Goal: Task Accomplishment & Management: Manage account settings

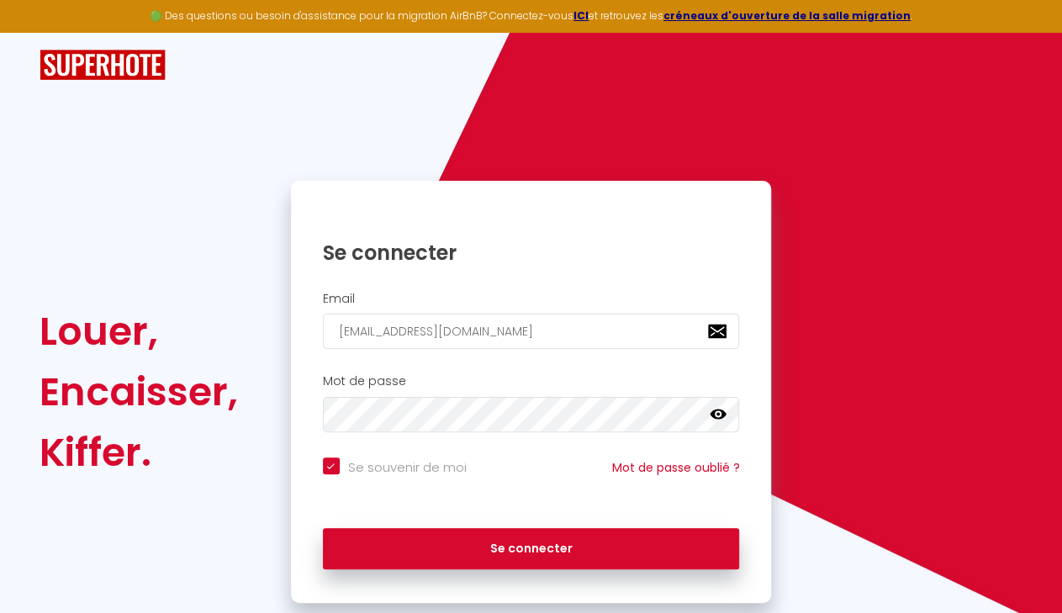
click at [715, 416] on icon at bounding box center [718, 414] width 17 height 10
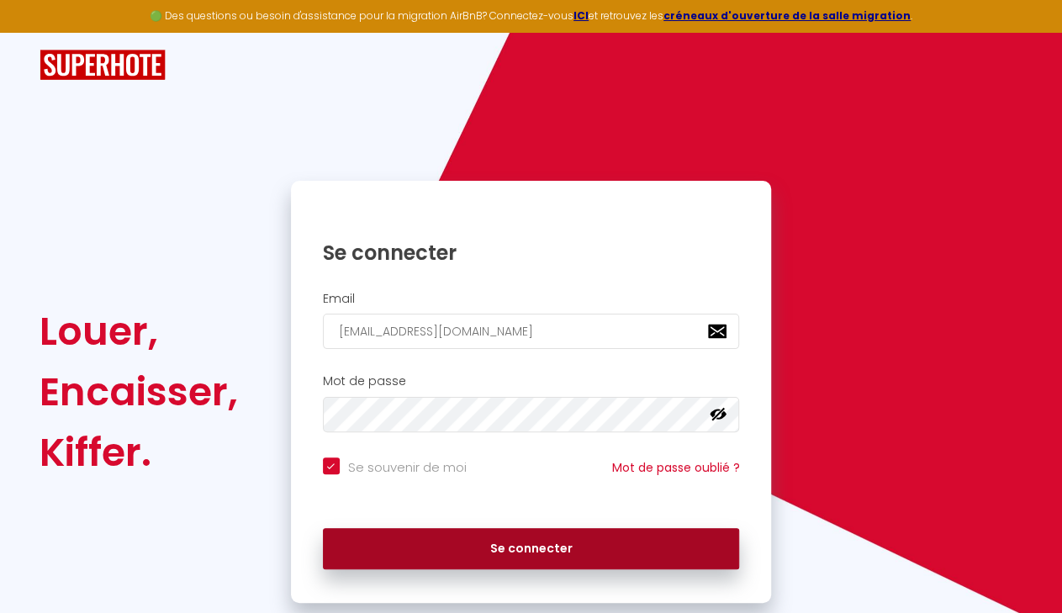
click at [544, 546] on button "Se connecter" at bounding box center [531, 549] width 417 height 42
checkbox input "true"
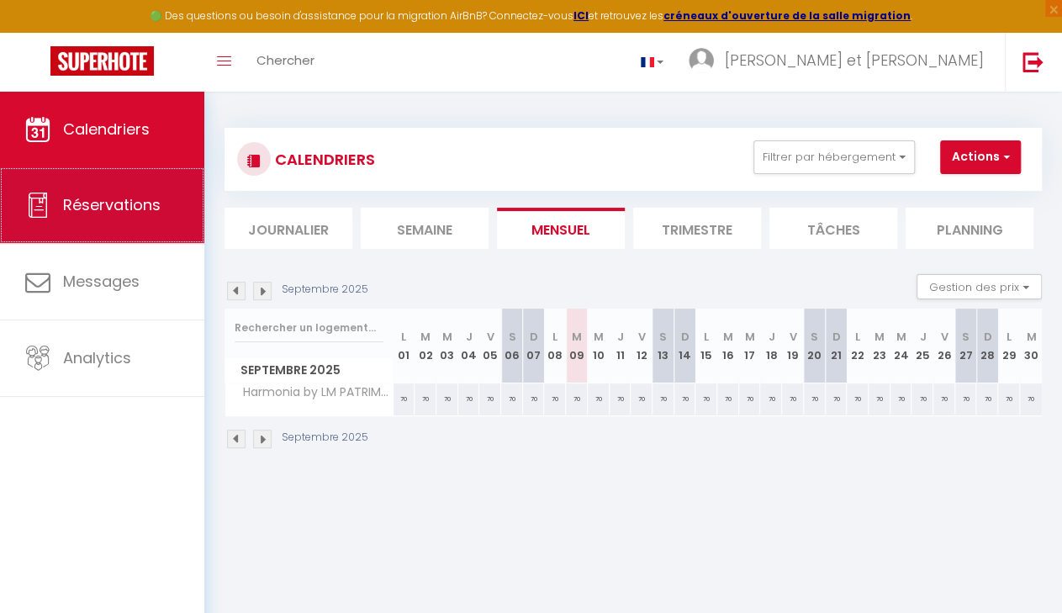
click at [137, 200] on span "Réservations" at bounding box center [112, 204] width 98 height 21
select select "not_cancelled"
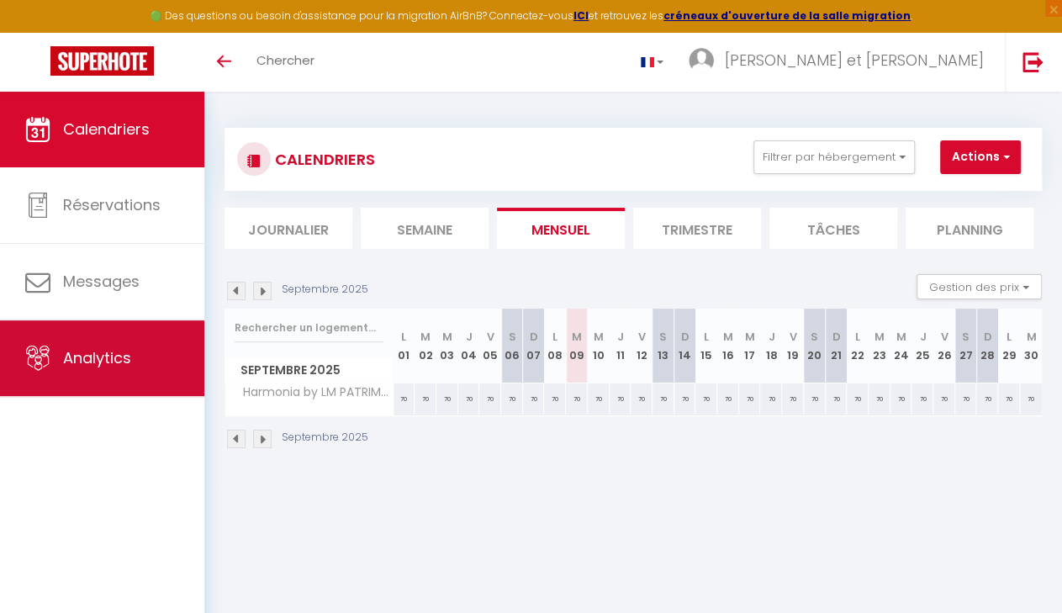
click at [111, 332] on link "Analytics" at bounding box center [102, 358] width 204 height 76
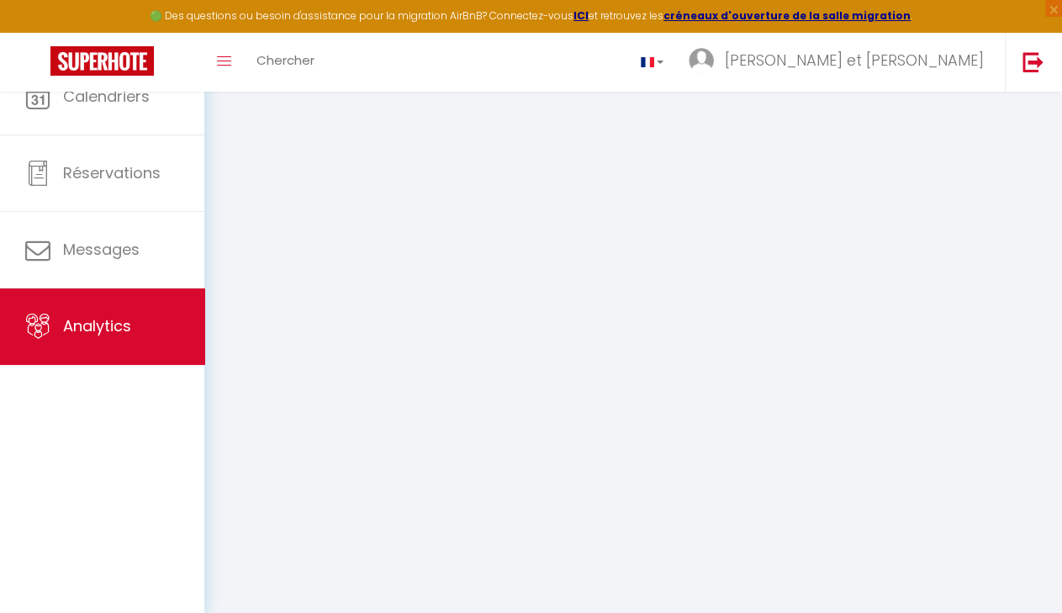
select select "2025"
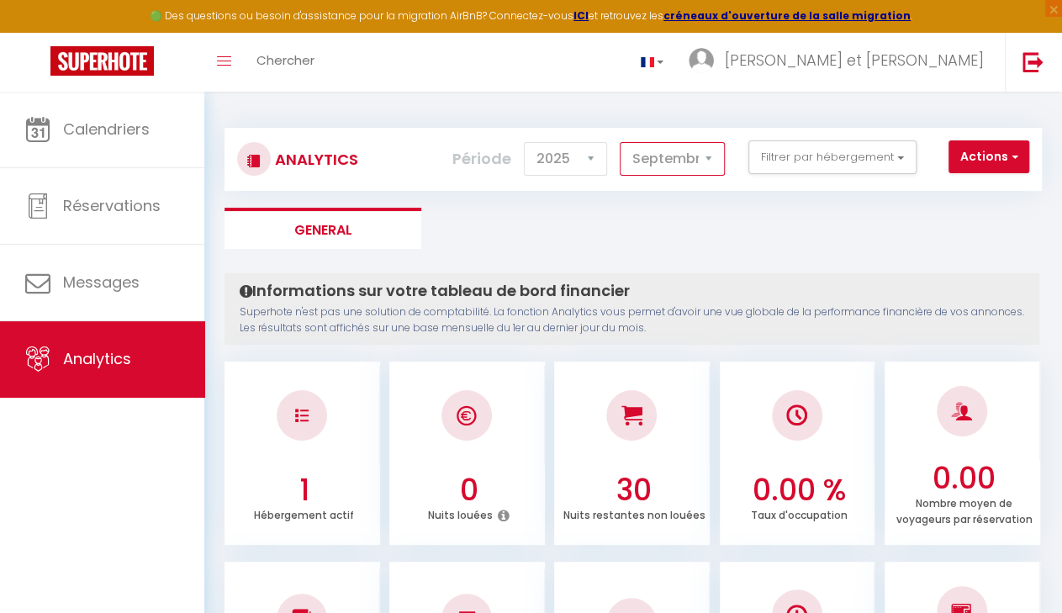
select select "5"
click option "Mai" at bounding box center [0, 0] width 0 height 0
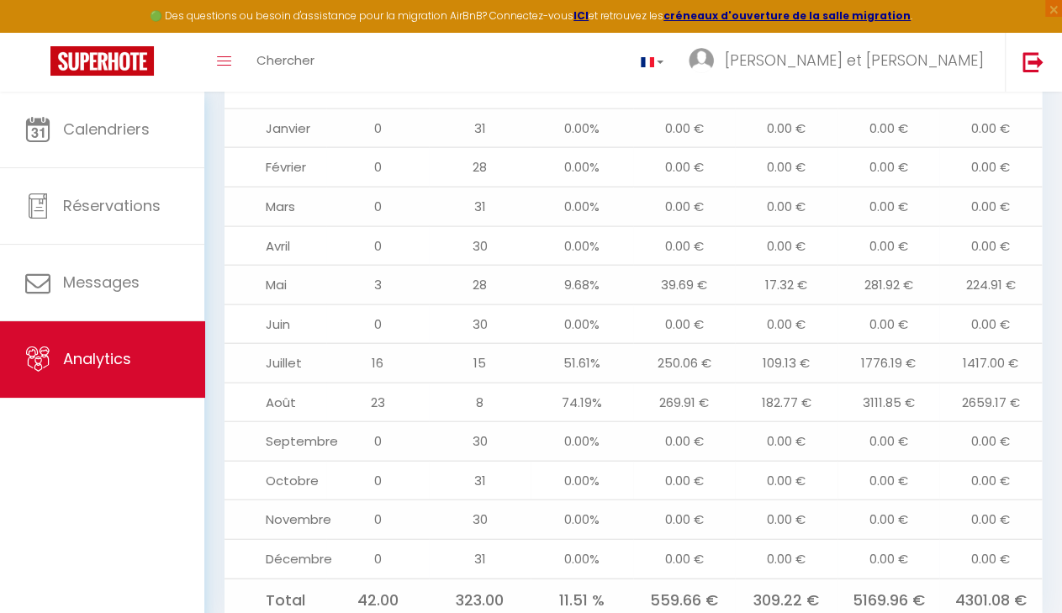
scroll to position [1487, 0]
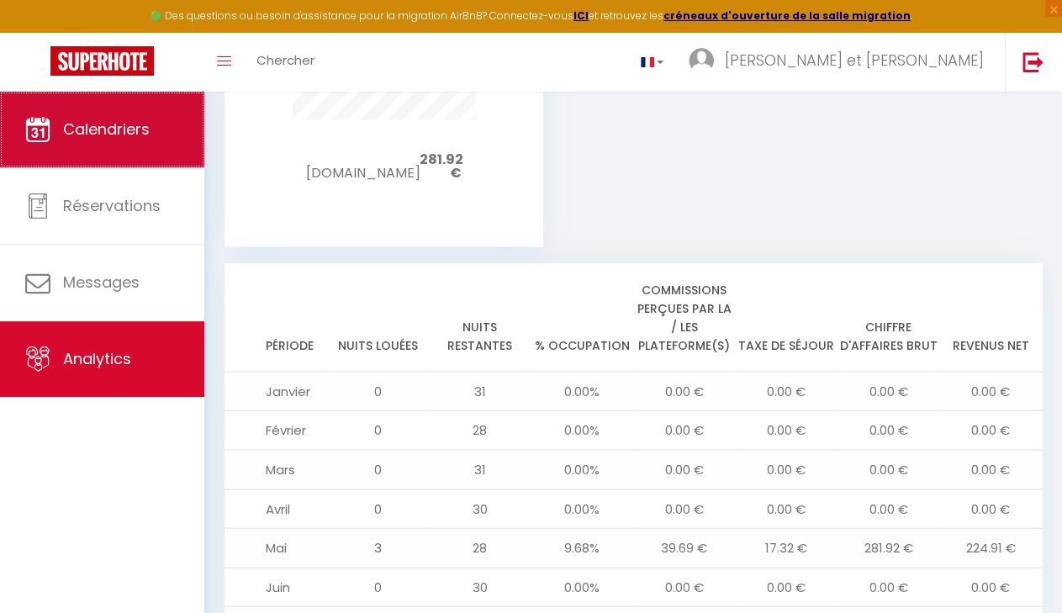
click at [129, 134] on span "Calendriers" at bounding box center [106, 129] width 87 height 21
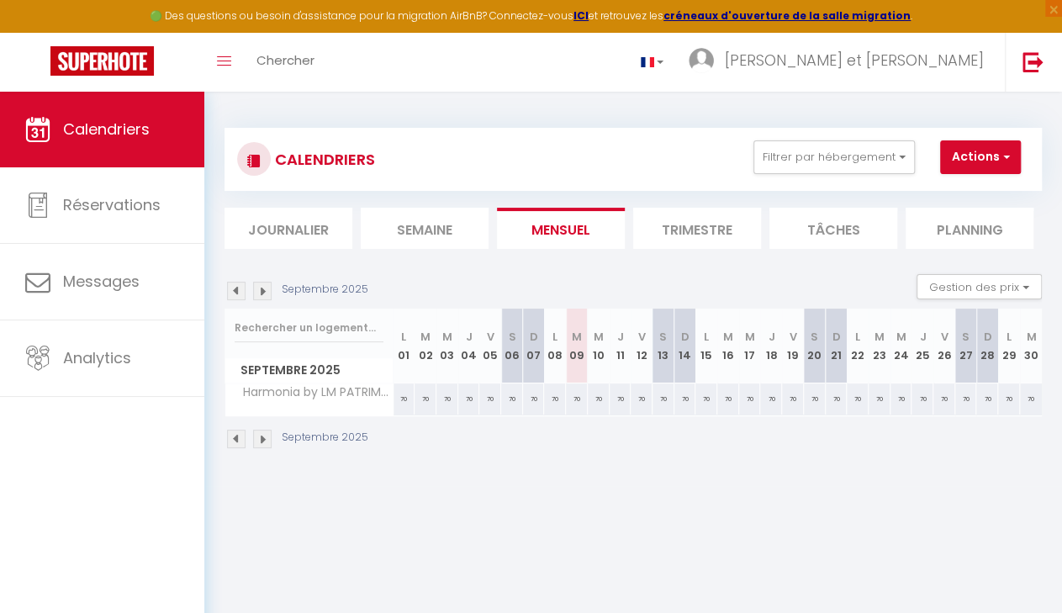
click at [235, 292] on img at bounding box center [236, 291] width 18 height 18
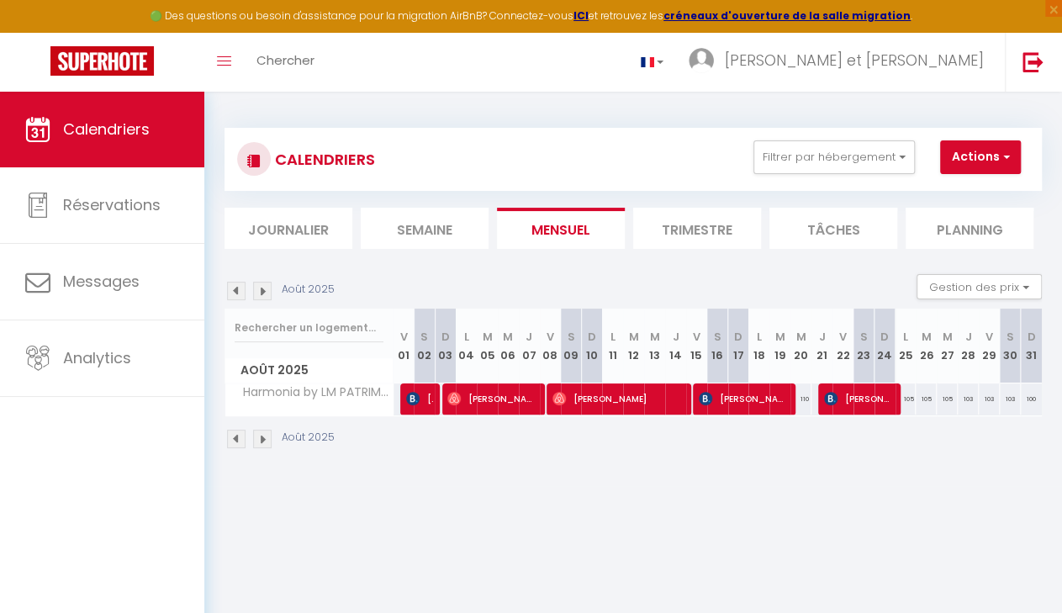
click at [235, 292] on img at bounding box center [236, 291] width 18 height 18
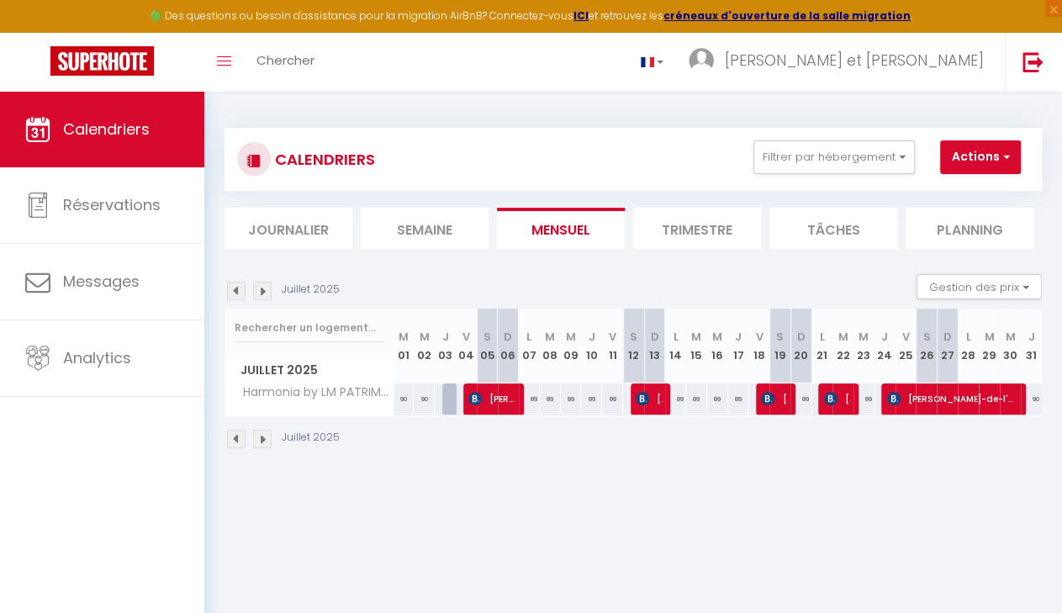
click at [235, 292] on img at bounding box center [236, 291] width 18 height 18
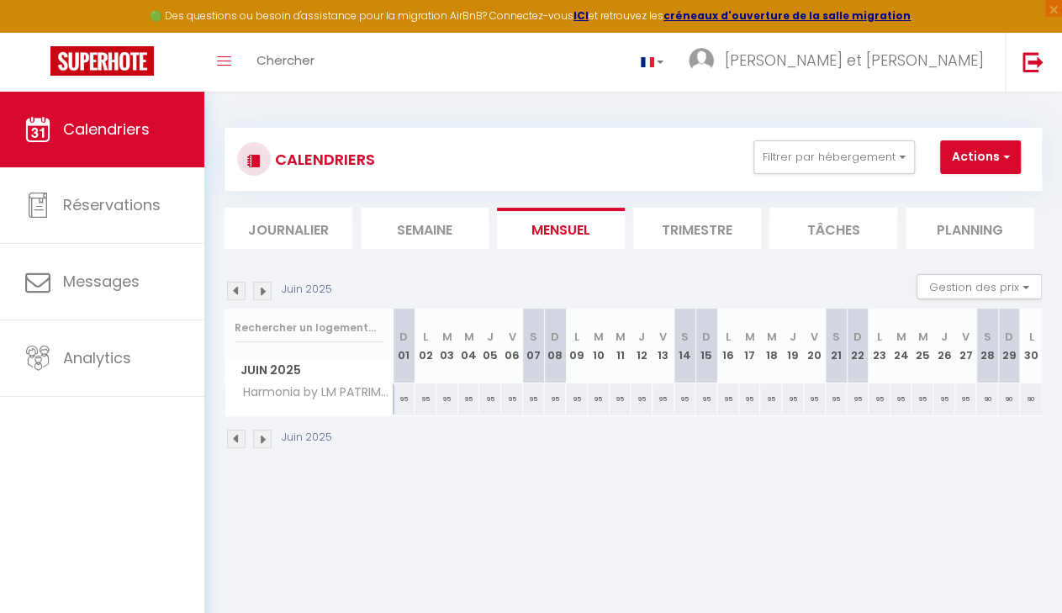
click at [235, 292] on img at bounding box center [236, 291] width 18 height 18
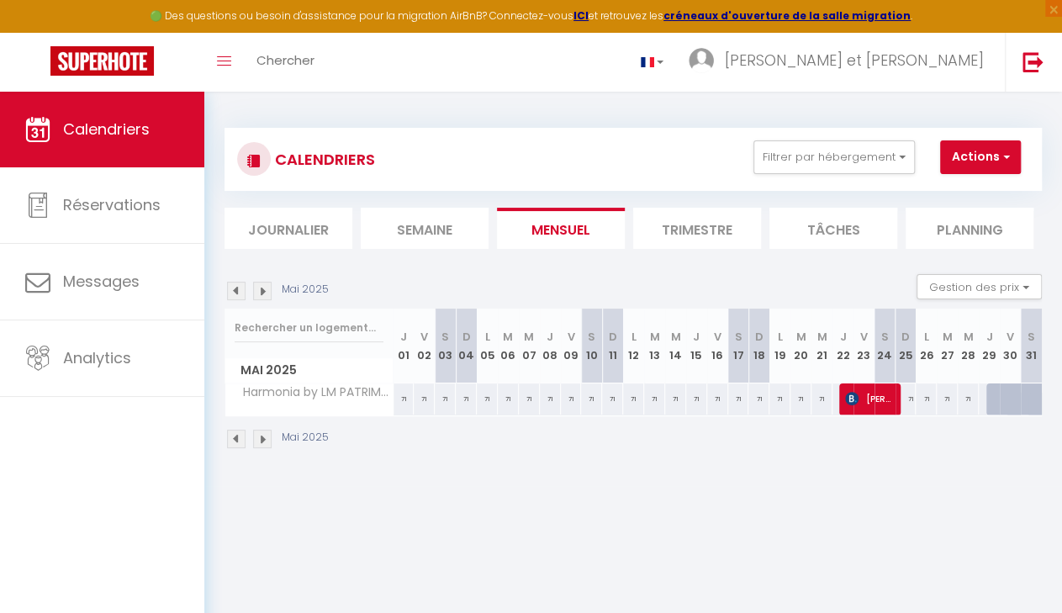
click at [872, 393] on span "[PERSON_NAME]" at bounding box center [868, 399] width 47 height 32
select select "OK"
select select "KO"
select select "0"
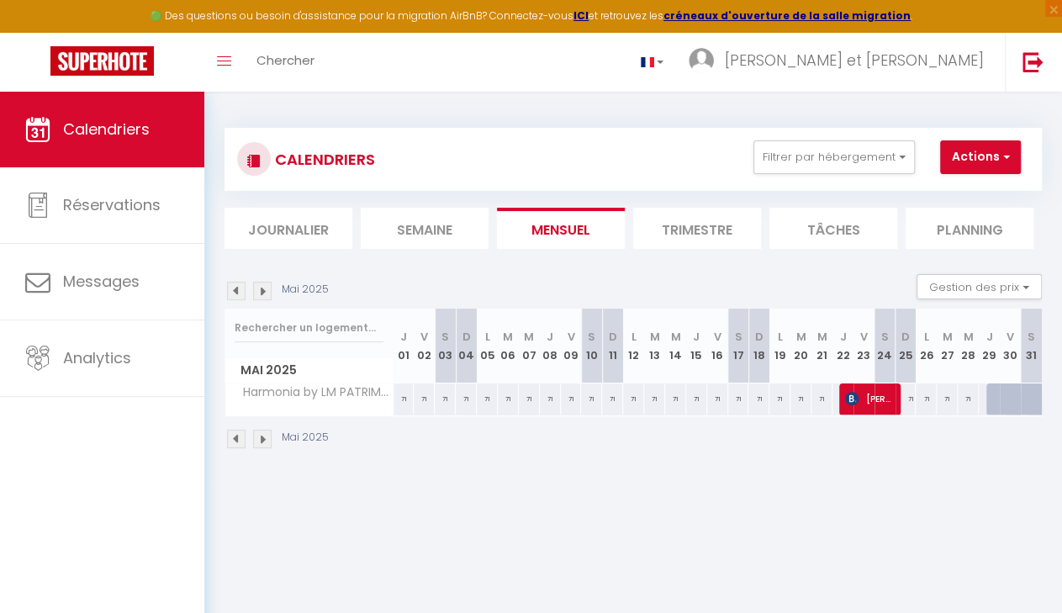
select select "1"
select select
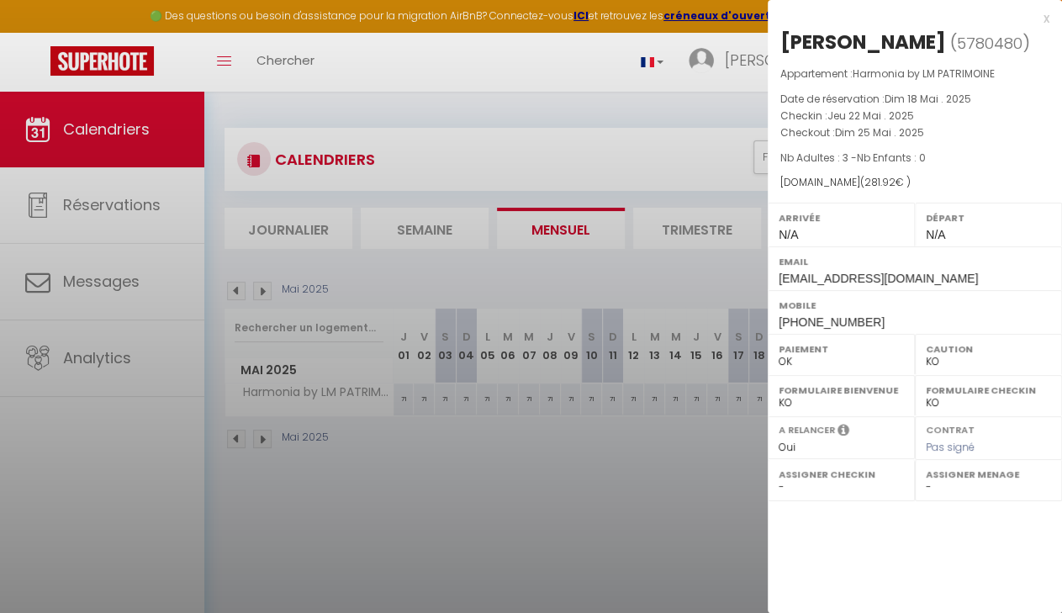
select select "27883"
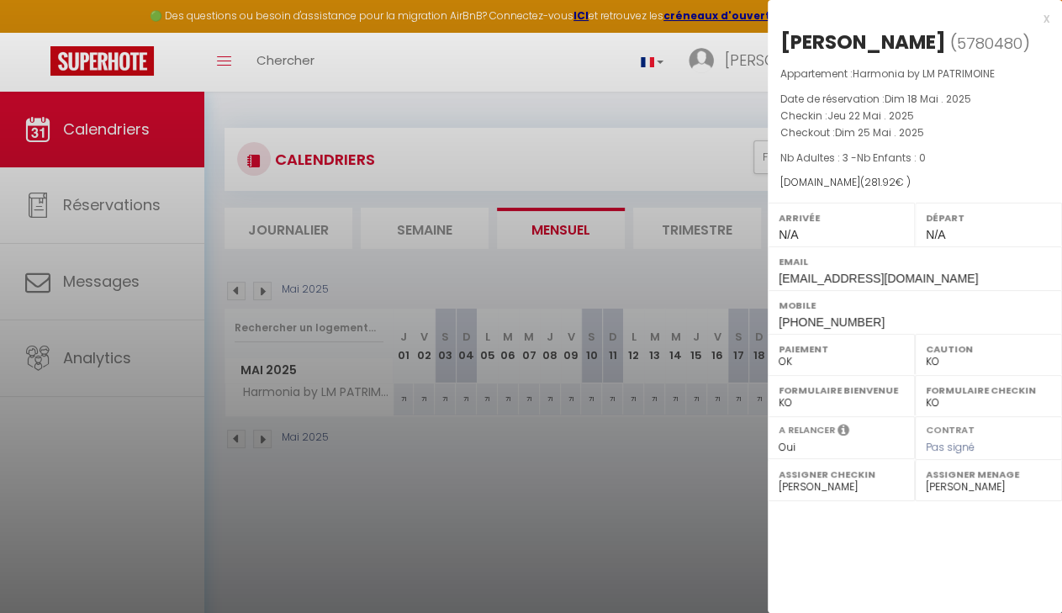
click at [584, 525] on div at bounding box center [531, 306] width 1062 height 613
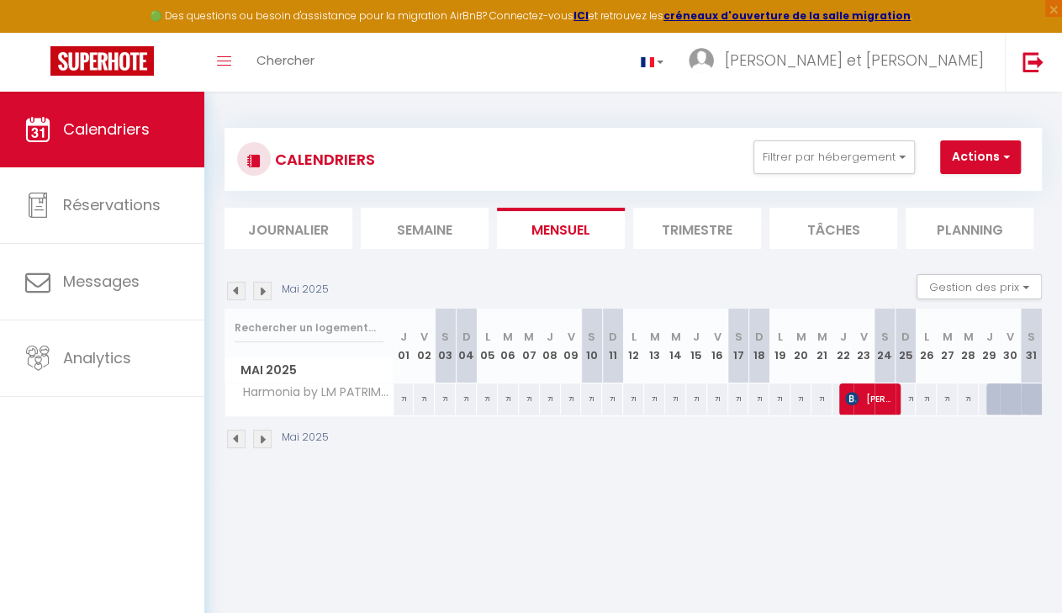
click at [267, 292] on img at bounding box center [262, 291] width 18 height 18
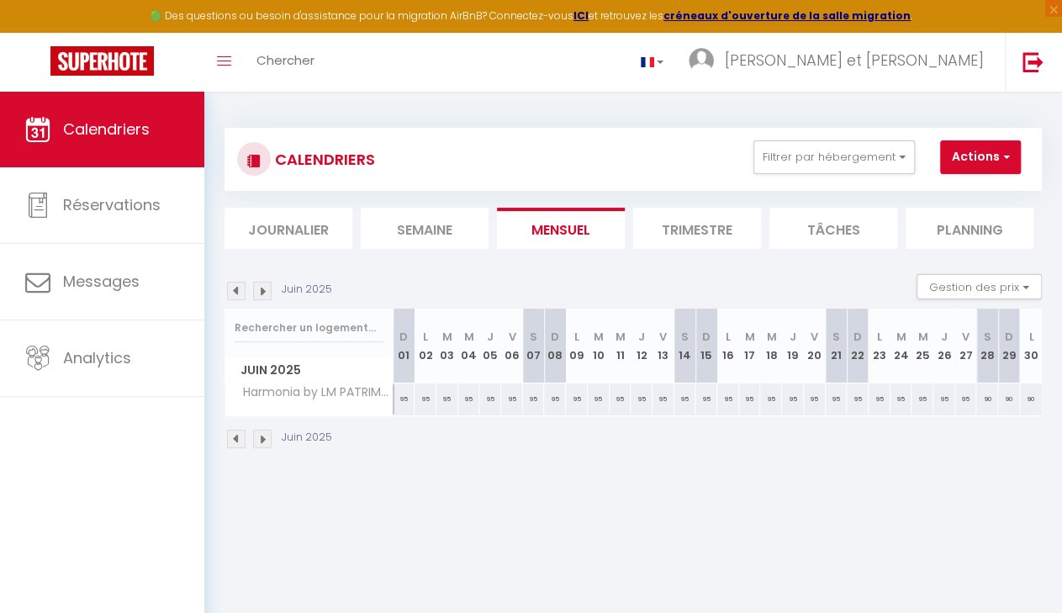
click at [267, 292] on img at bounding box center [262, 291] width 18 height 18
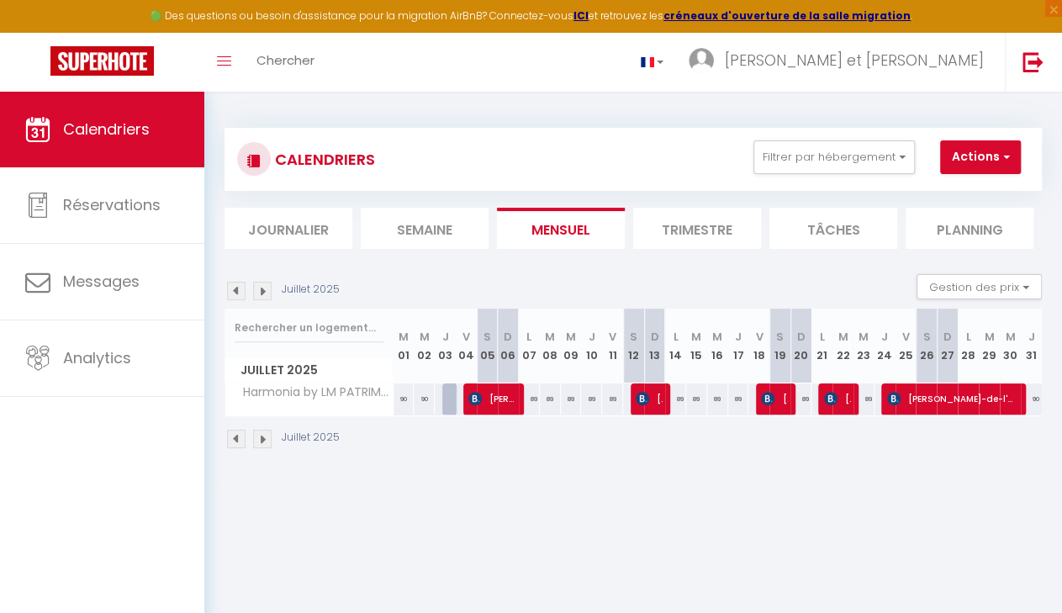
click at [261, 296] on img at bounding box center [262, 291] width 18 height 18
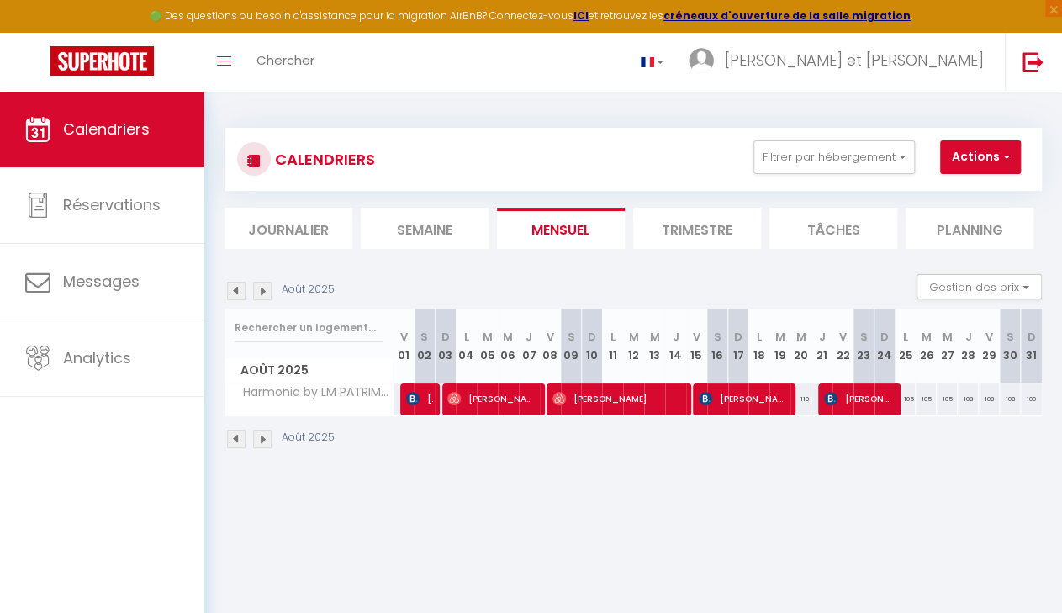
click at [230, 290] on img at bounding box center [236, 291] width 18 height 18
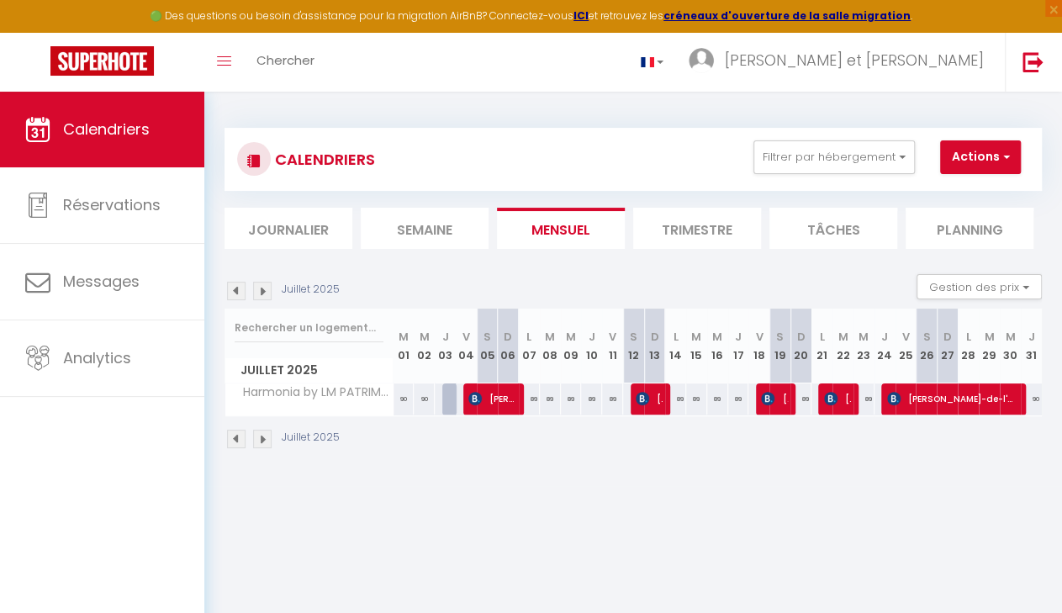
click at [489, 406] on span "[PERSON_NAME]" at bounding box center [491, 399] width 47 height 32
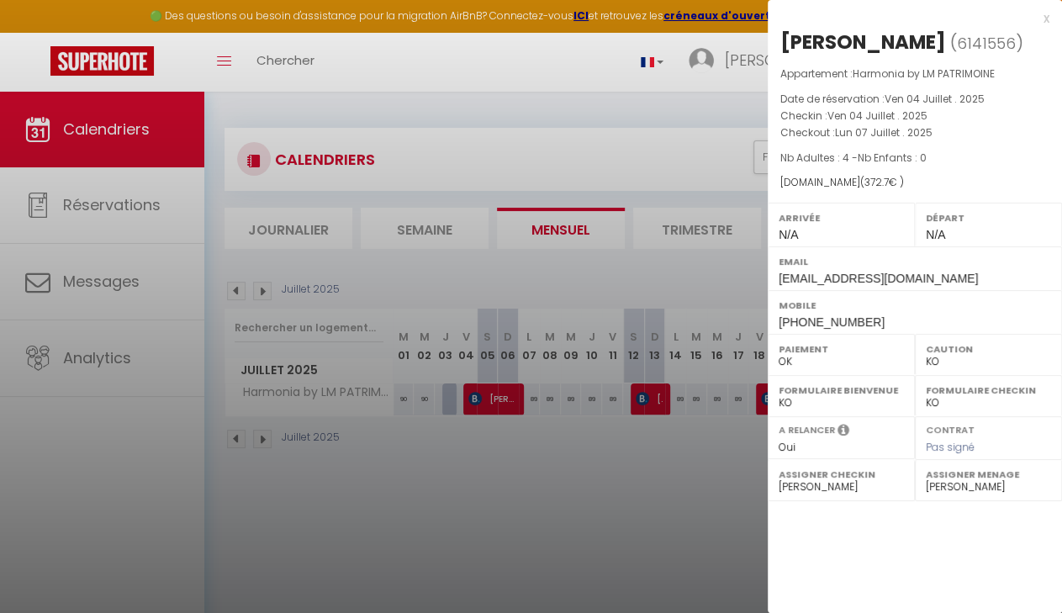
click at [648, 395] on div at bounding box center [531, 306] width 1062 height 613
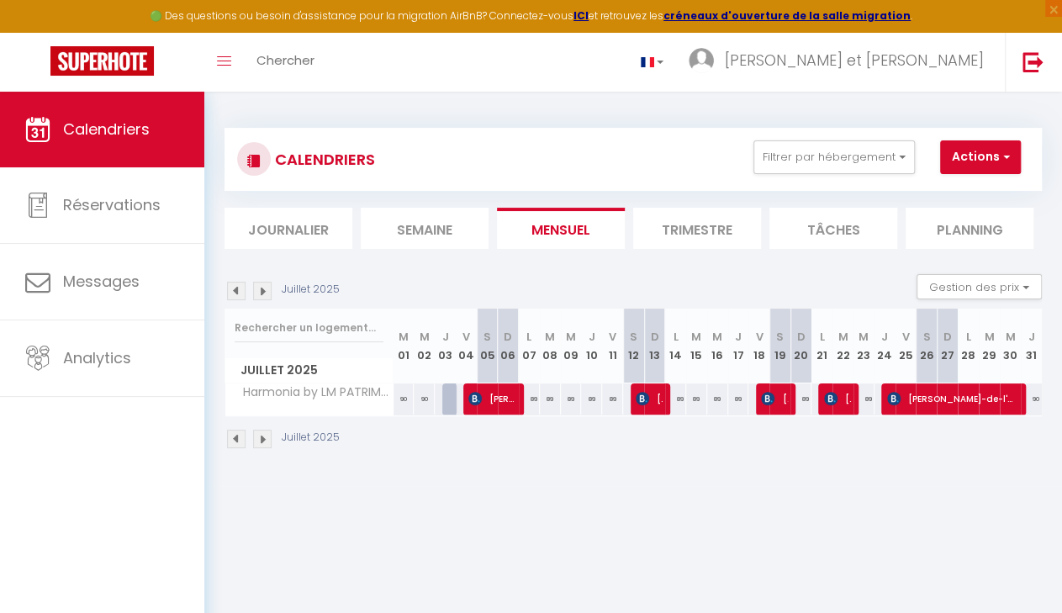
click at [648, 395] on span "[PERSON_NAME]" at bounding box center [649, 399] width 27 height 32
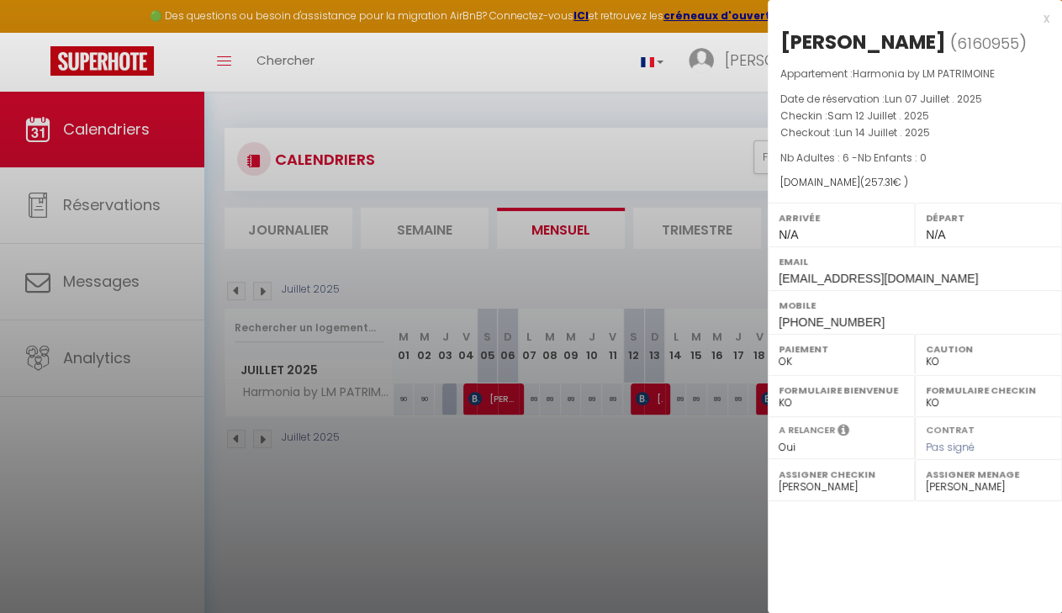
click at [720, 450] on div at bounding box center [531, 306] width 1062 height 613
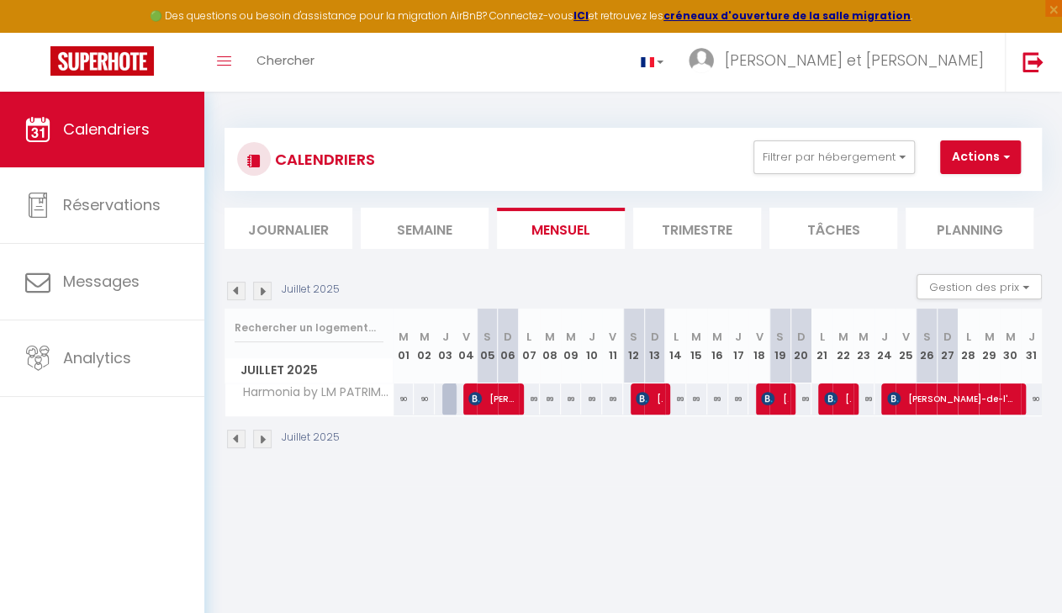
click at [773, 393] on span "[PERSON_NAME]" at bounding box center [774, 399] width 27 height 32
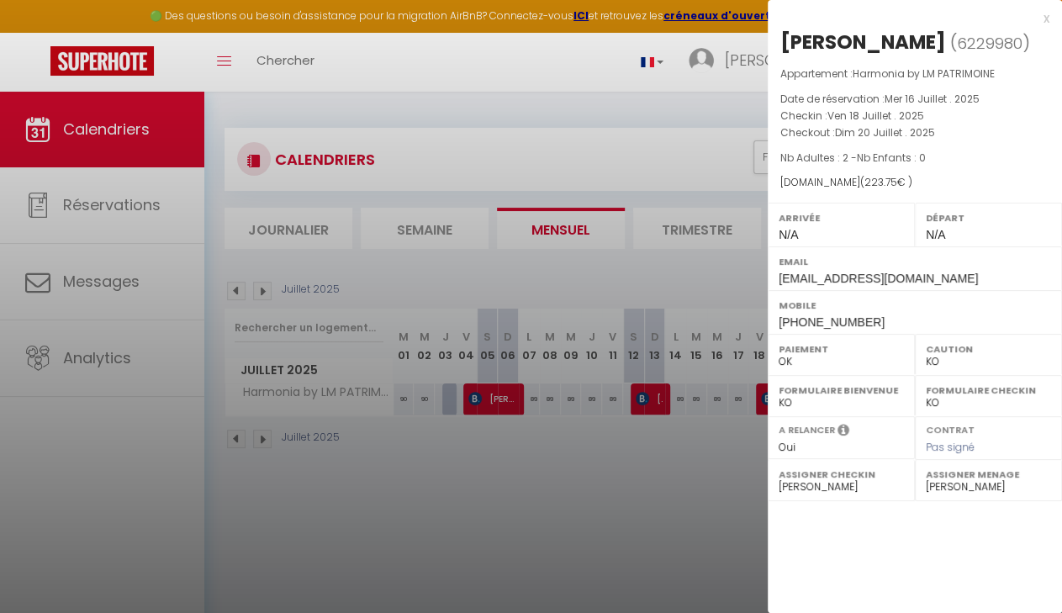
click at [711, 529] on div at bounding box center [531, 306] width 1062 height 613
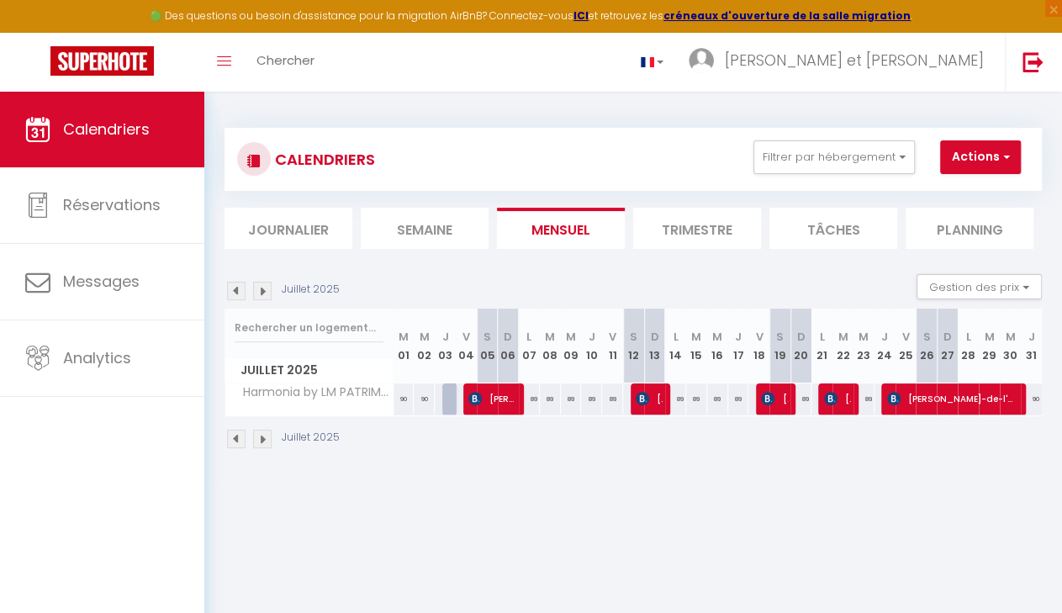
click at [824, 405] on span "[PERSON_NAME]" at bounding box center [837, 399] width 27 height 32
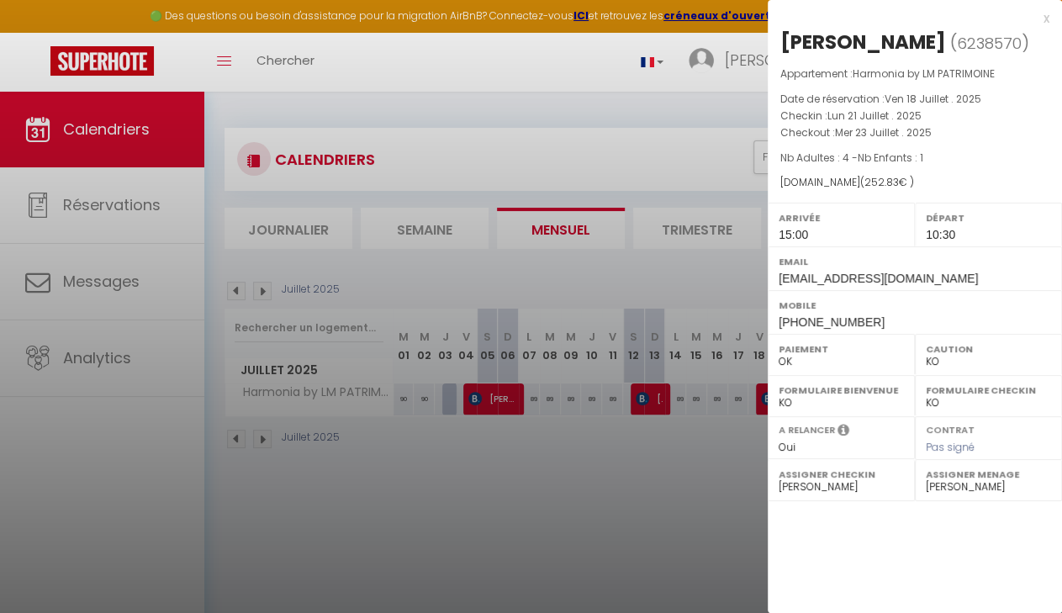
click at [716, 450] on div at bounding box center [531, 306] width 1062 height 613
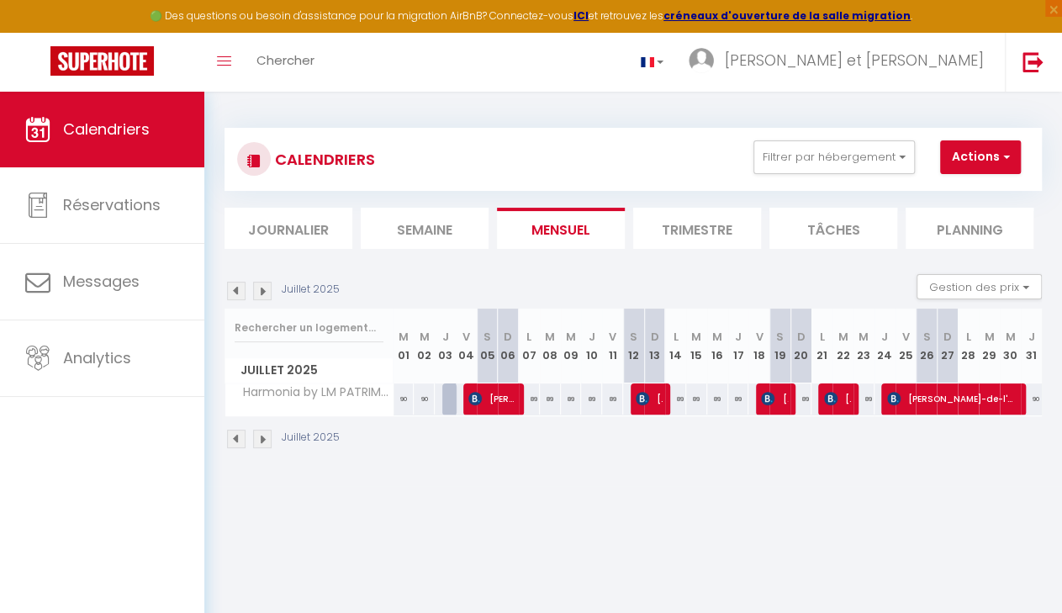
click at [946, 404] on span "[PERSON_NAME]-de-l'Endroit" at bounding box center [951, 399] width 128 height 32
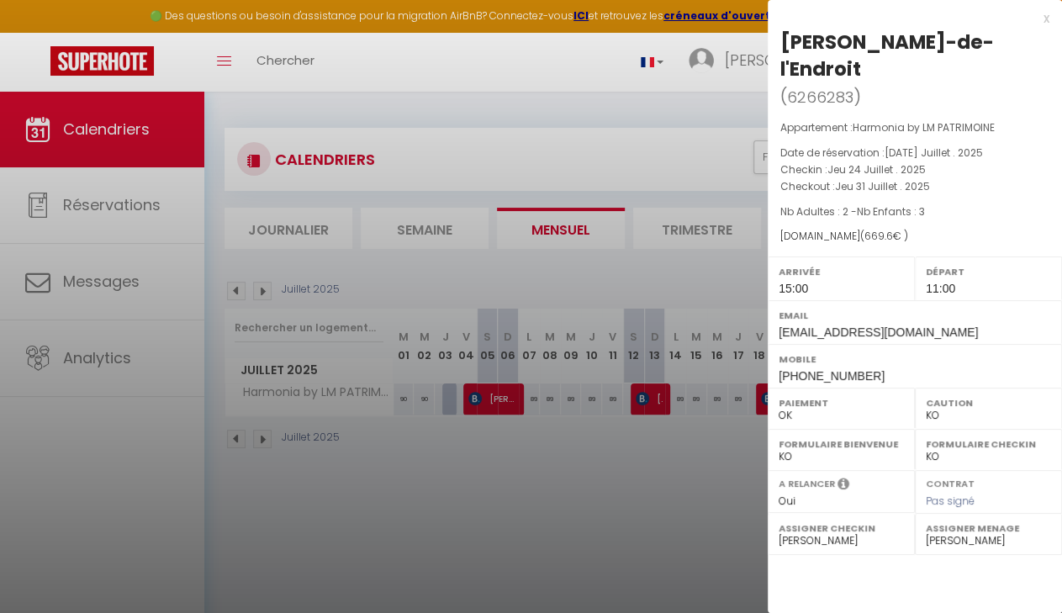
click at [1043, 19] on div "x" at bounding box center [909, 18] width 282 height 20
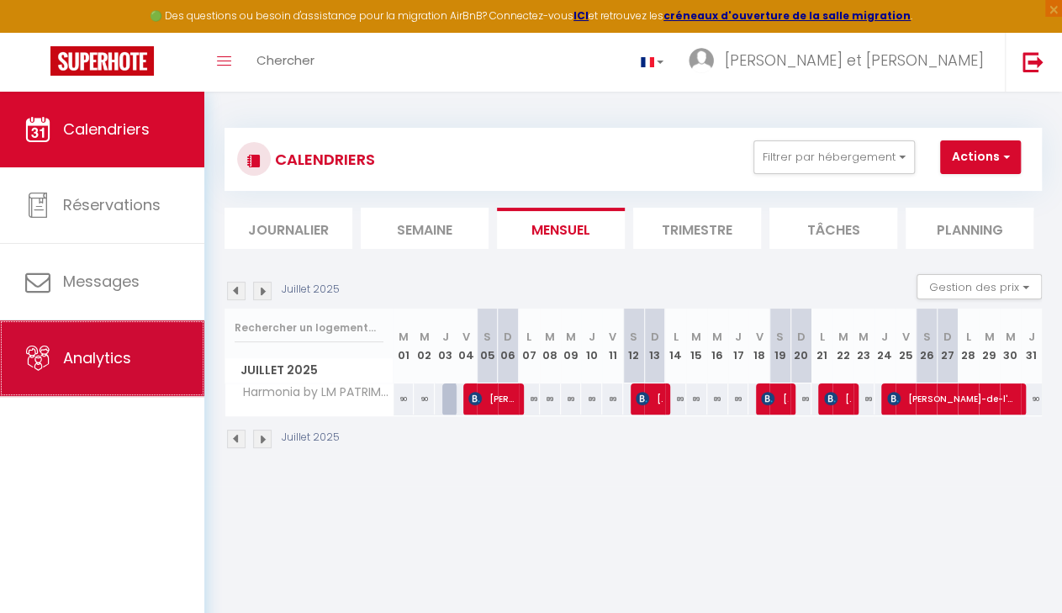
click at [98, 372] on link "Analytics" at bounding box center [102, 358] width 204 height 76
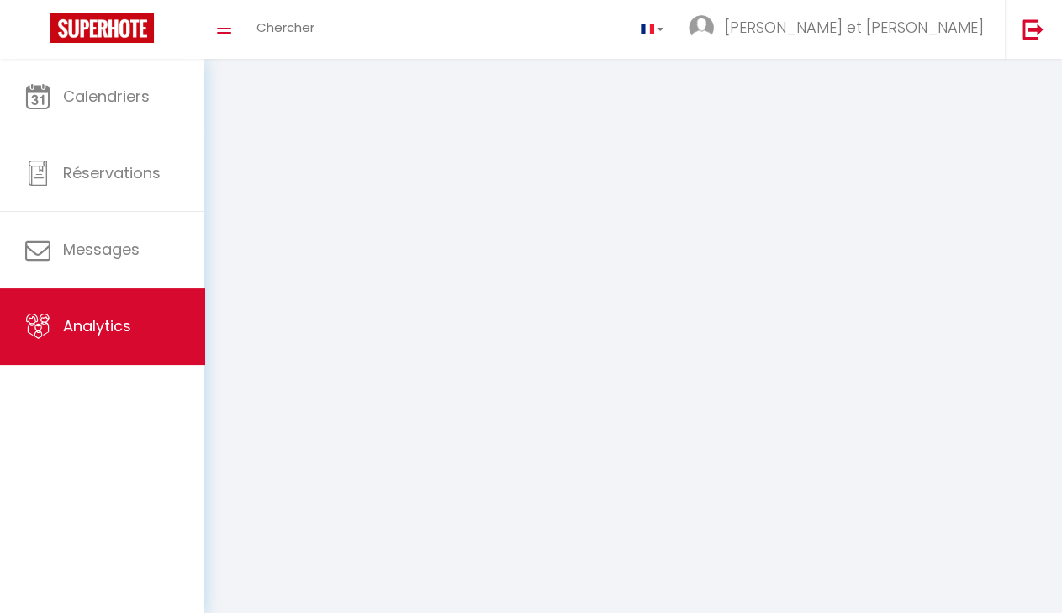
select select "2025"
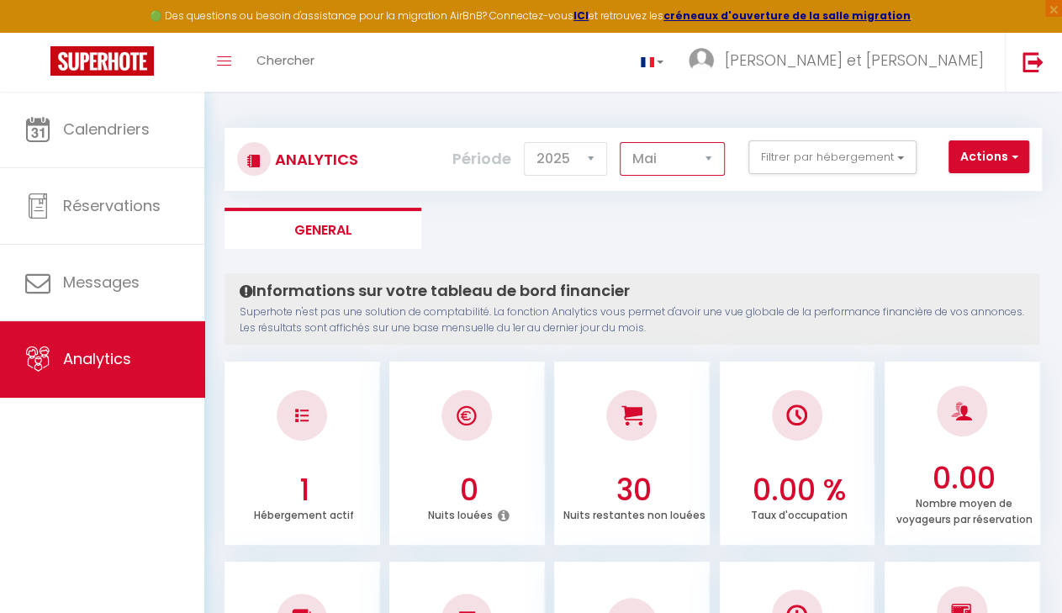
click option "Mai" at bounding box center [0, 0] width 0 height 0
select select "7"
click option "Juillet" at bounding box center [0, 0] width 0 height 0
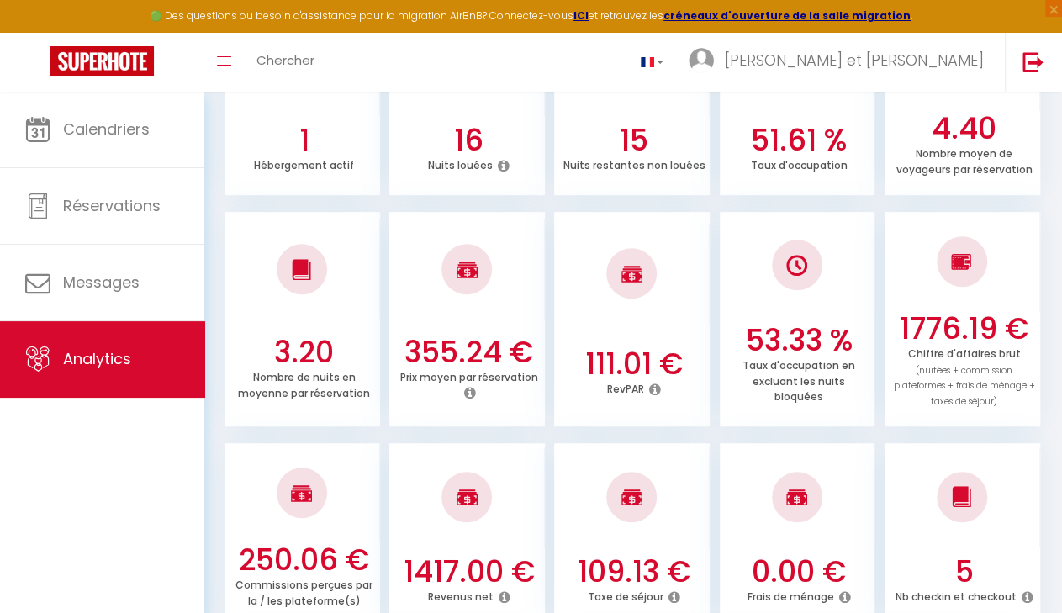
scroll to position [87, 0]
